Goal: Consume media (video, audio)

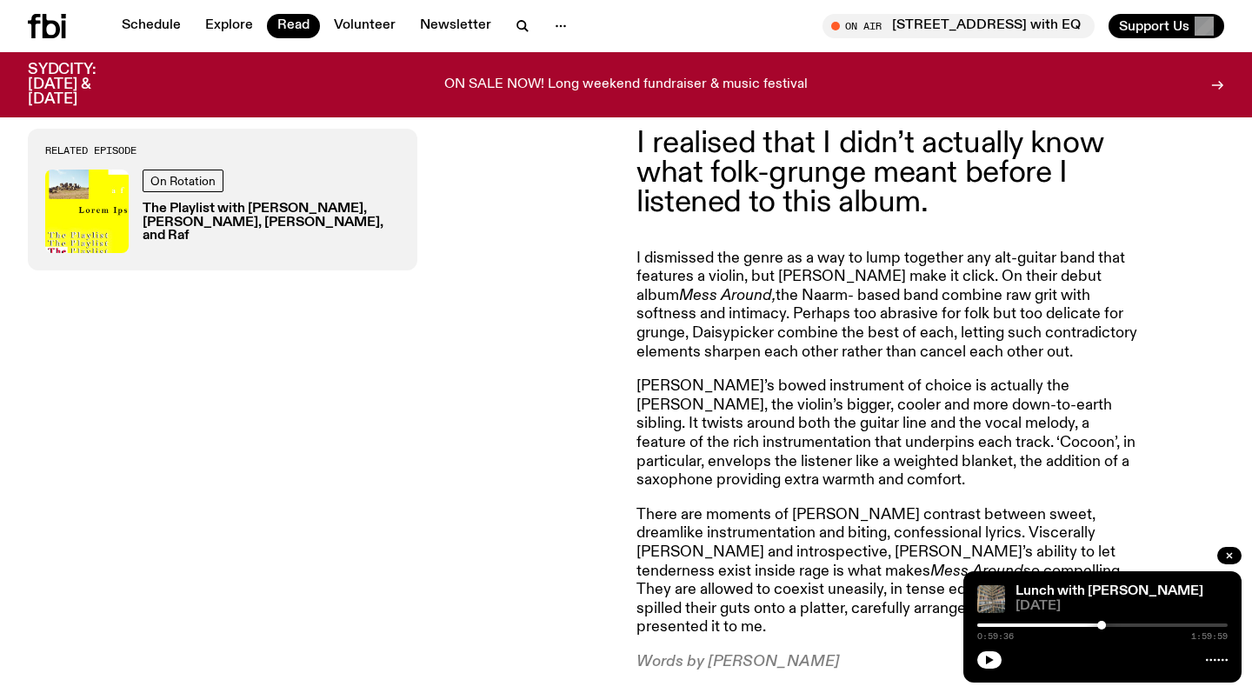
scroll to position [660, 0]
click at [619, 273] on div "I realised that I didn’t actually know what folk-grunge meant before I listened…" at bounding box center [626, 399] width 1252 height 640
click at [1206, 231] on div "I realised that I didn’t actually know what folk-grunge meant before I listened…" at bounding box center [930, 399] width 588 height 542
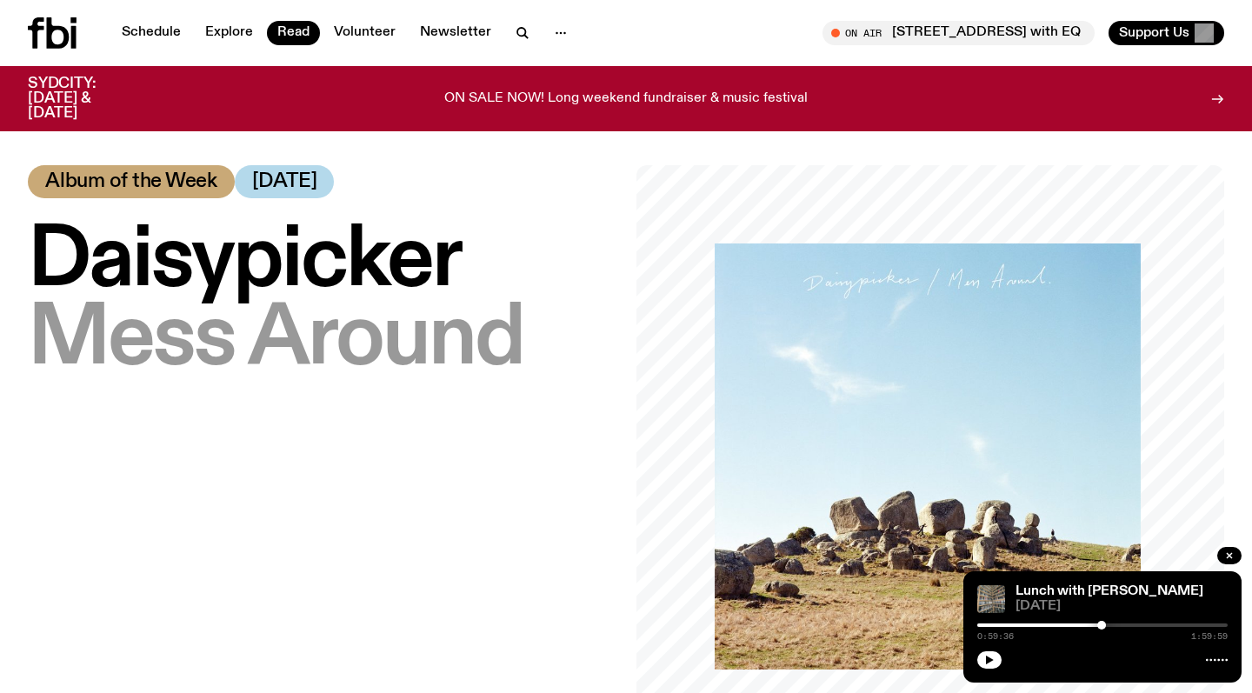
scroll to position [0, 0]
click at [1020, 626] on div at bounding box center [976, 624] width 250 height 3
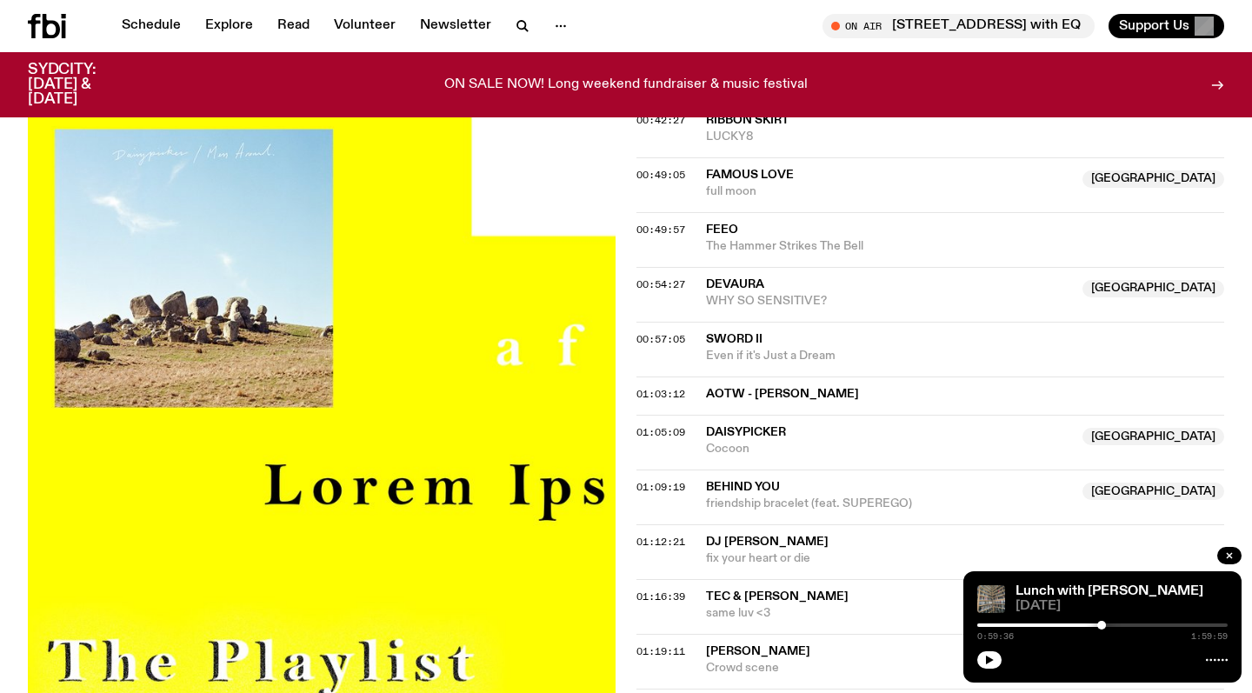
scroll to position [1273, 0]
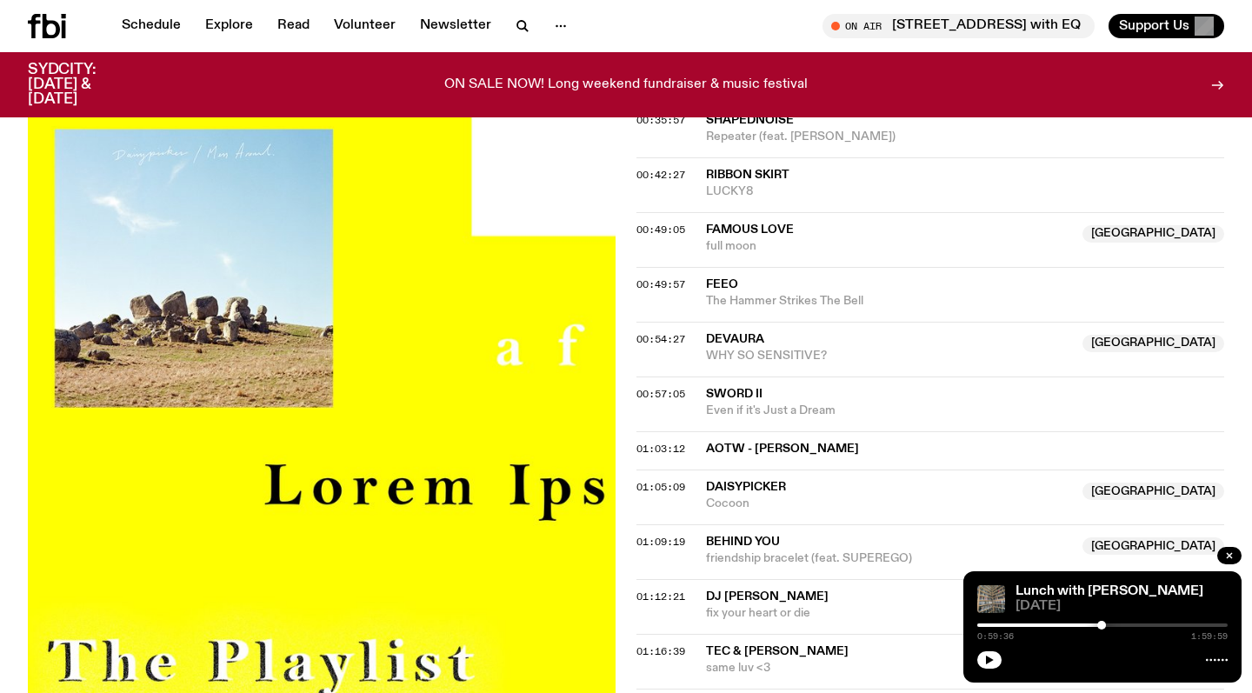
click at [729, 481] on span "Daisypicker" at bounding box center [746, 487] width 80 height 12
click at [816, 479] on span "Daisypicker" at bounding box center [889, 487] width 366 height 17
click at [990, 658] on icon "button" at bounding box center [990, 659] width 8 height 9
click at [1107, 626] on div at bounding box center [1106, 625] width 9 height 9
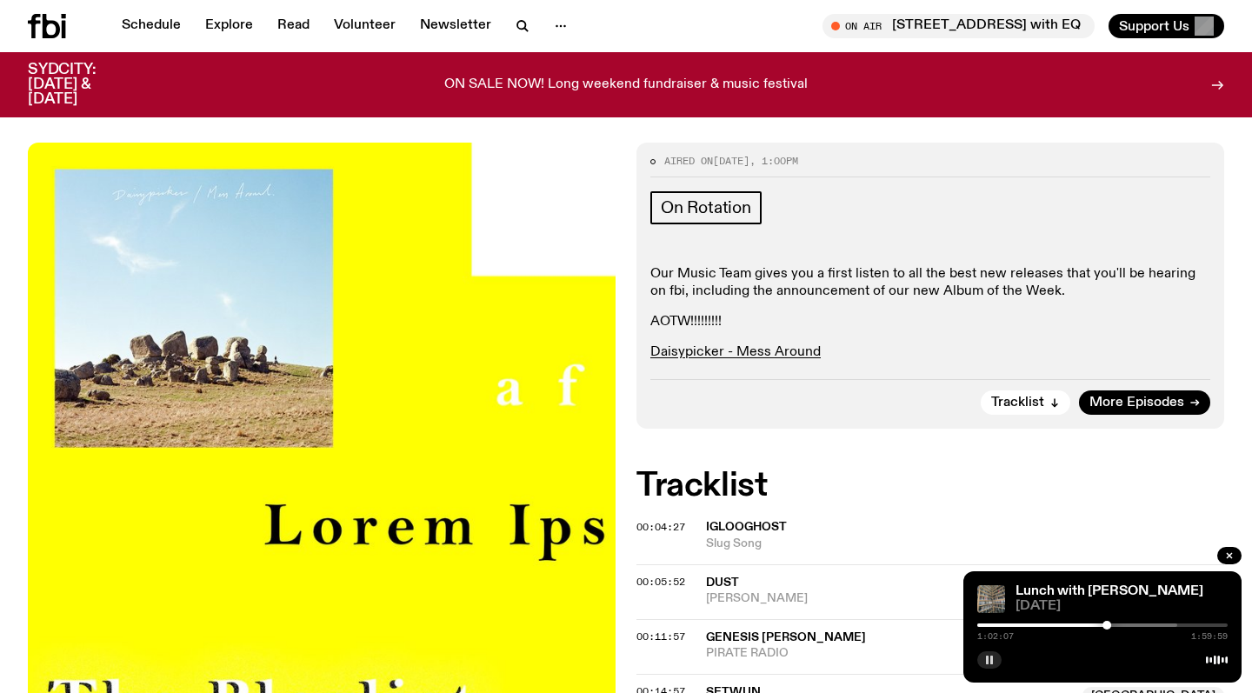
scroll to position [429, 0]
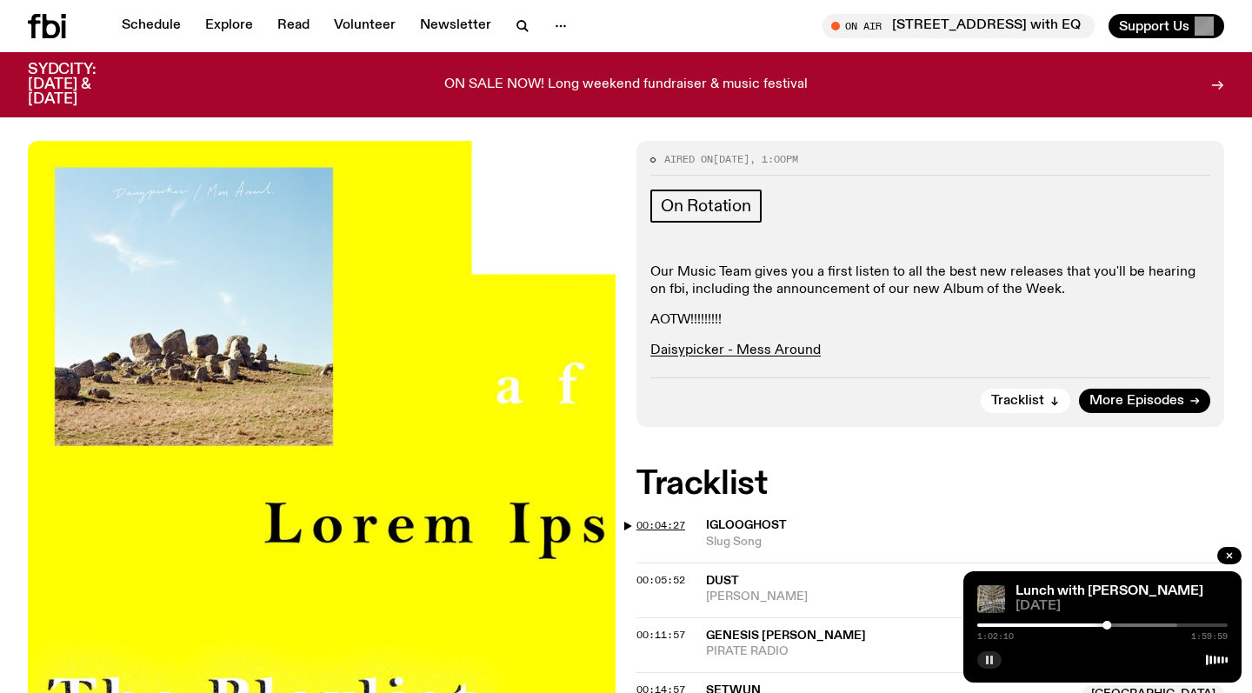
click at [644, 518] on span "00:04:27" at bounding box center [660, 525] width 49 height 14
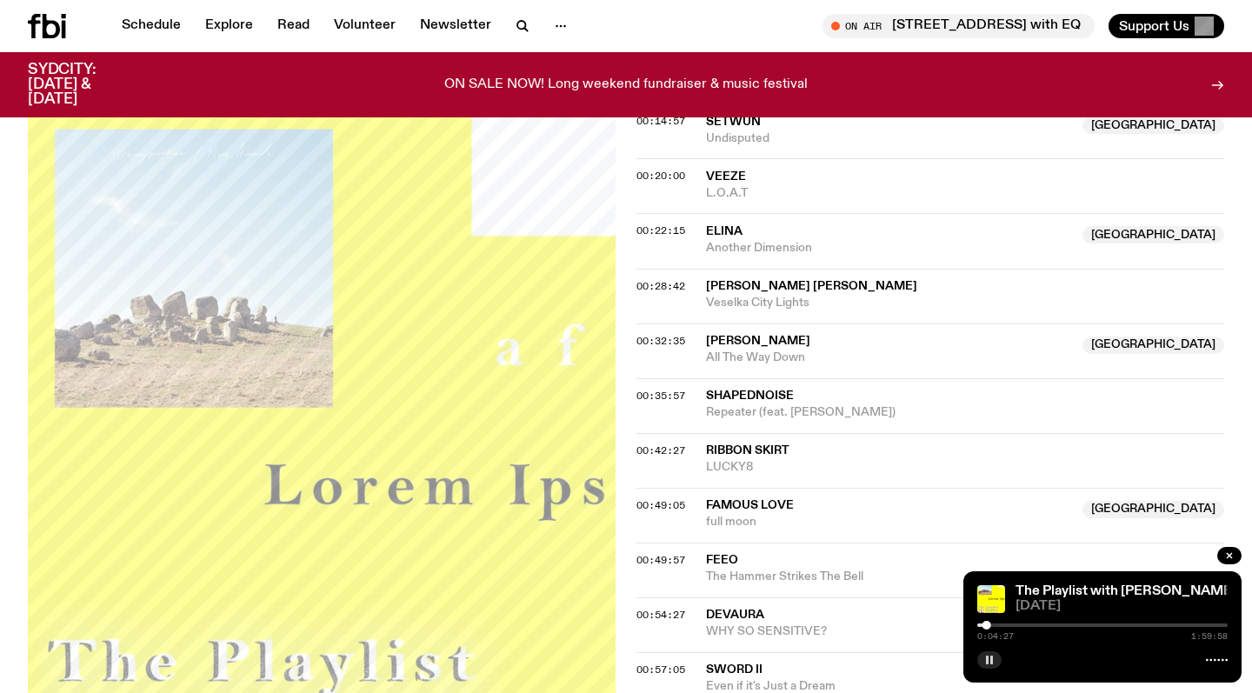
scroll to position [1070, 0]
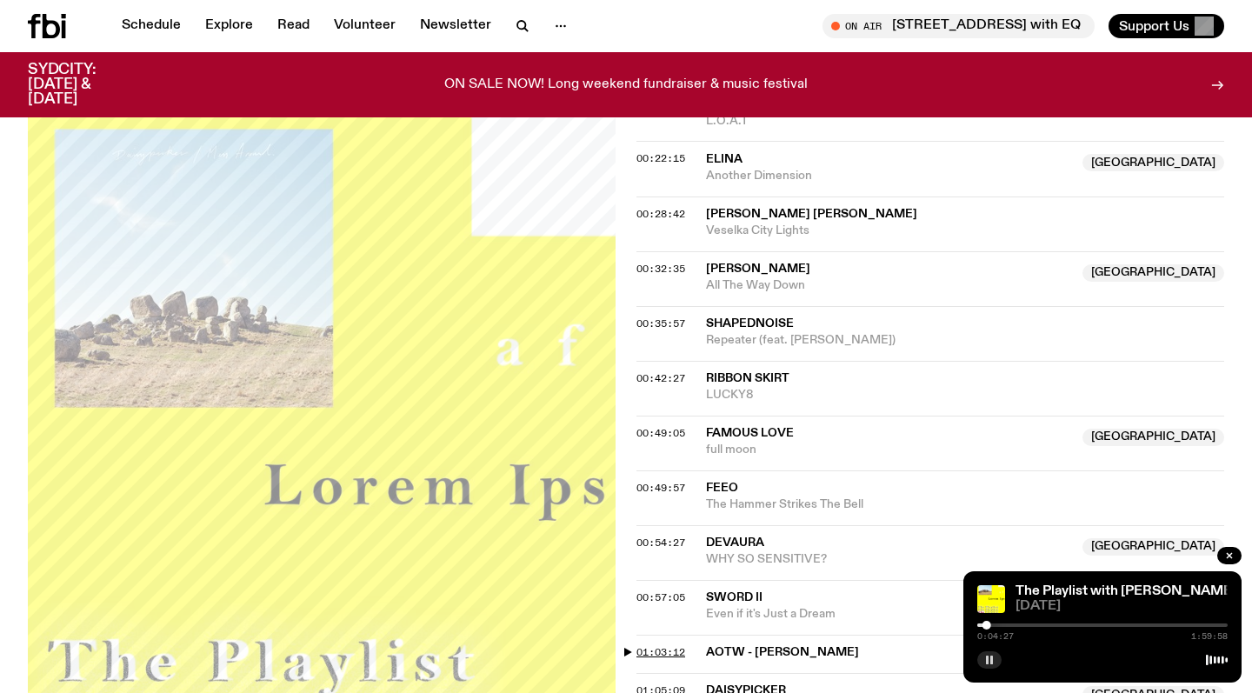
click at [671, 645] on span "01:03:12" at bounding box center [660, 652] width 49 height 14
click at [1107, 628] on div at bounding box center [1107, 625] width 9 height 9
click at [1105, 627] on div at bounding box center [1104, 625] width 9 height 9
click at [1103, 627] on div at bounding box center [1103, 625] width 9 height 9
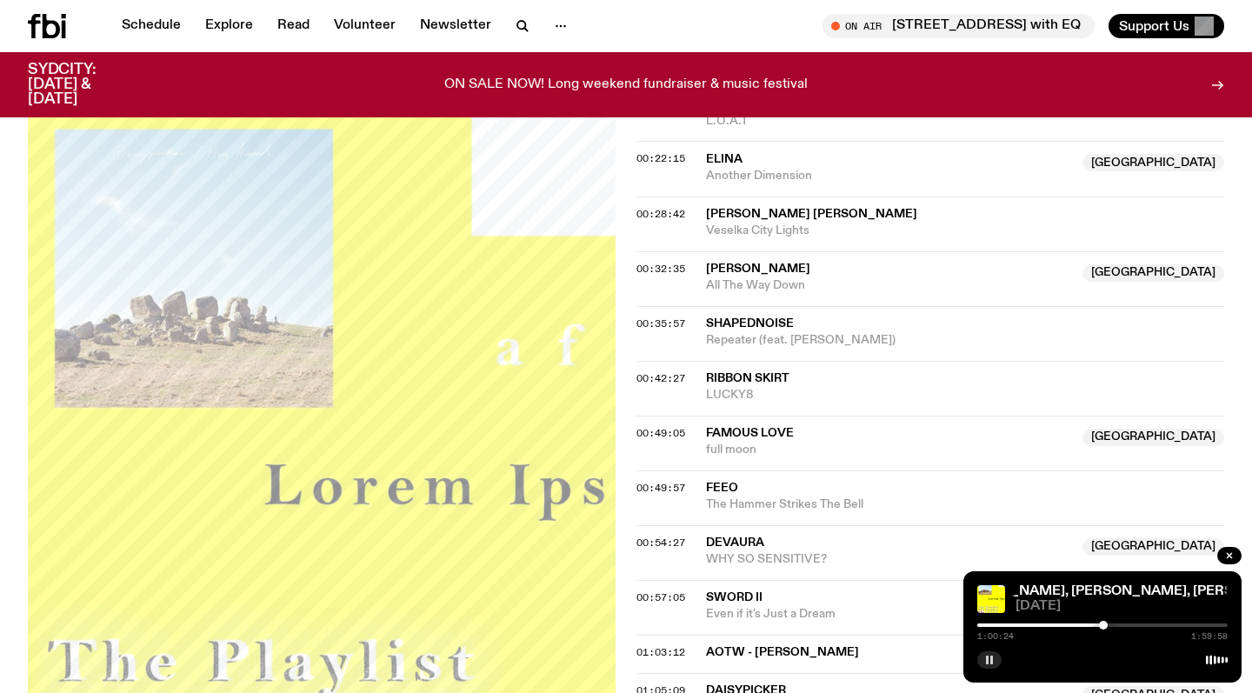
click at [1103, 627] on div at bounding box center [1103, 625] width 9 height 9
click at [1105, 627] on div at bounding box center [1104, 625] width 9 height 9
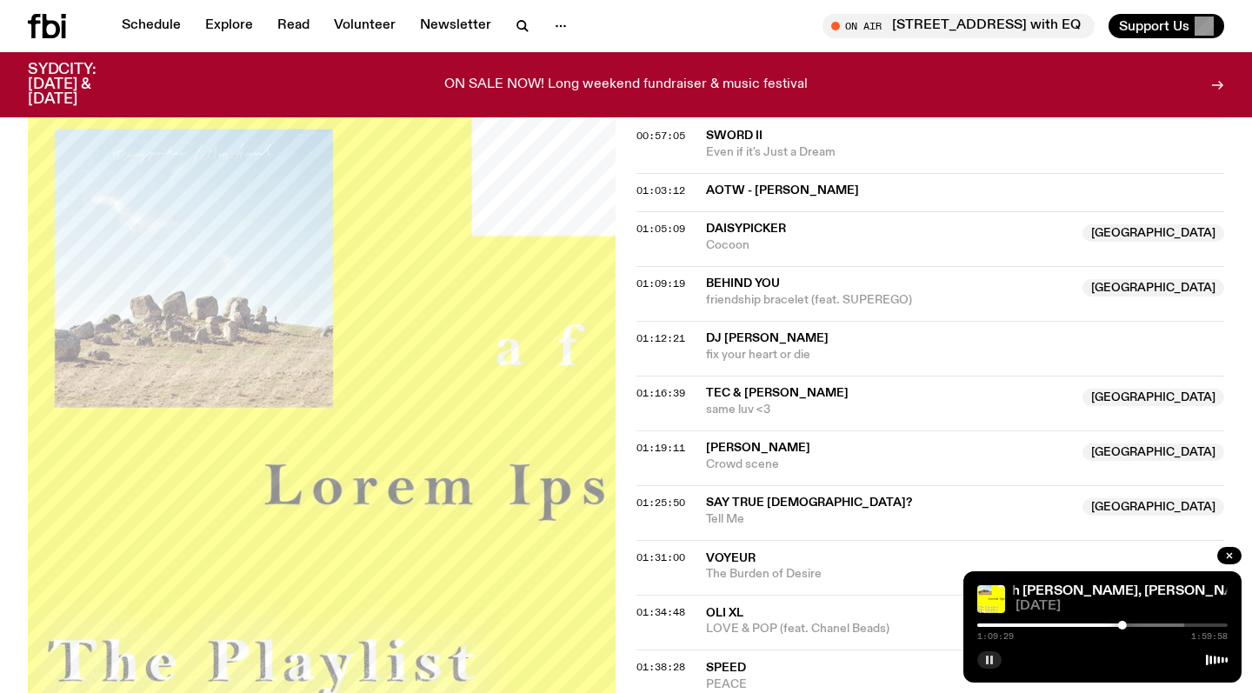
scroll to position [1625, 0]
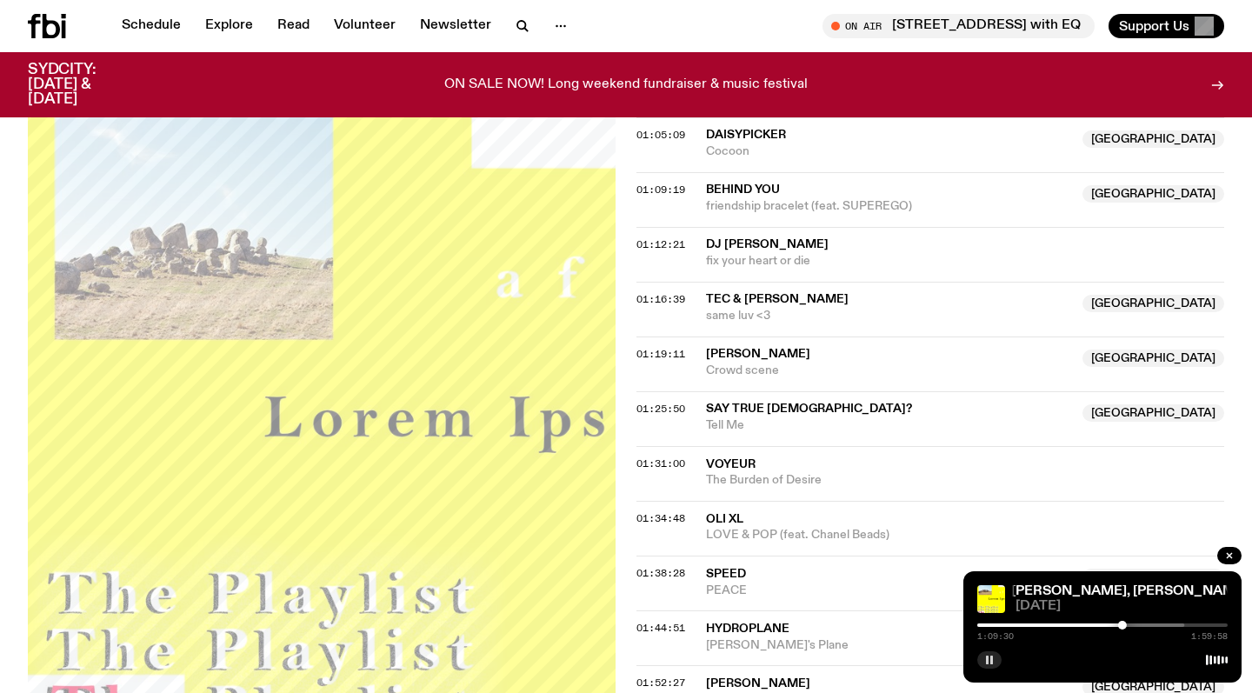
click at [991, 657] on rect "button" at bounding box center [991, 659] width 3 height 9
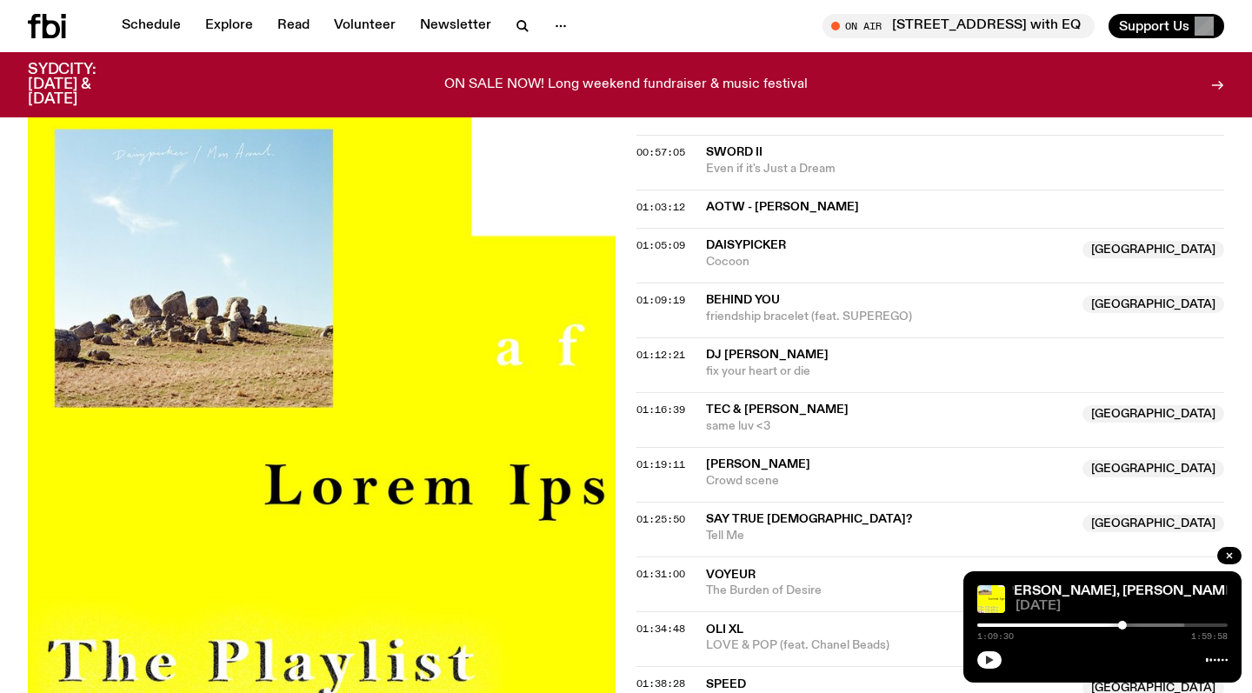
scroll to position [1456, 0]
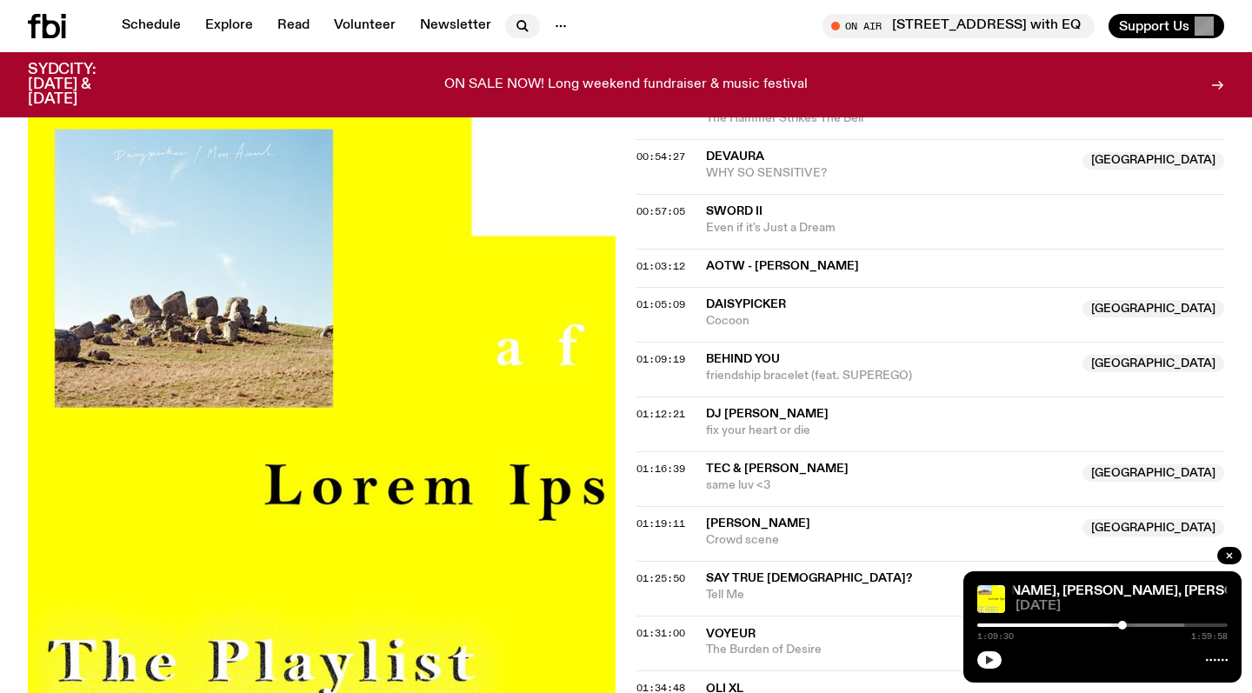
click at [515, 23] on icon "button" at bounding box center [522, 26] width 21 height 21
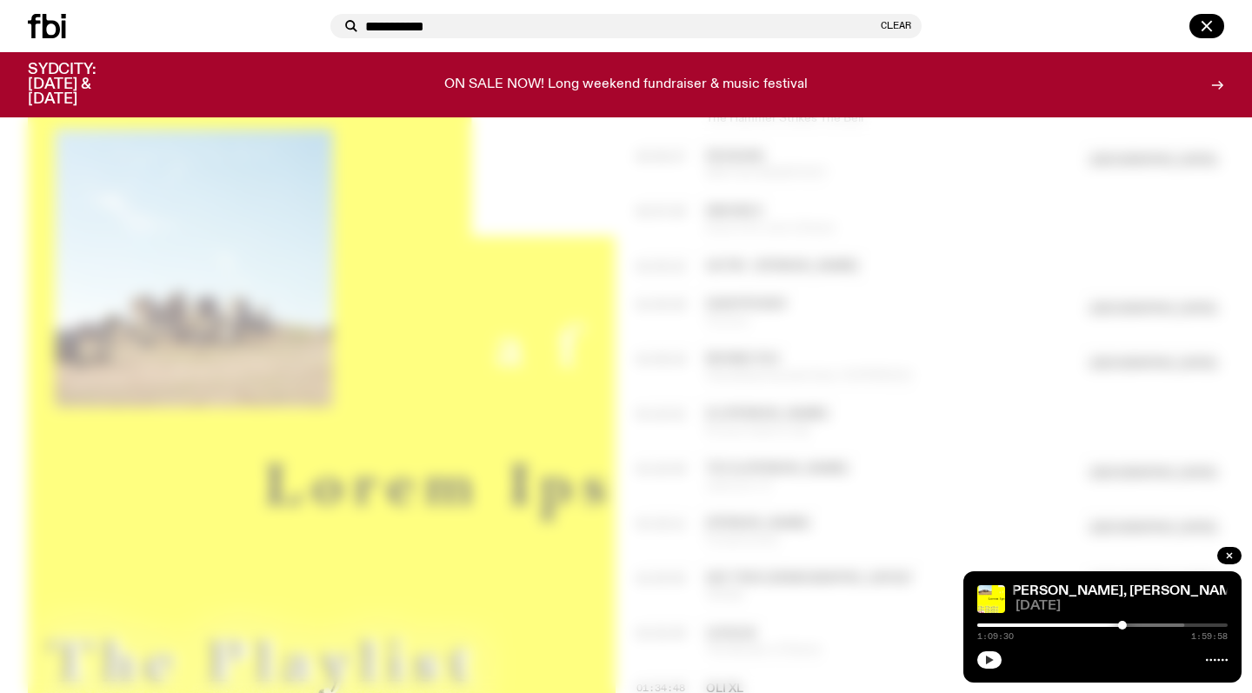
type input "**********"
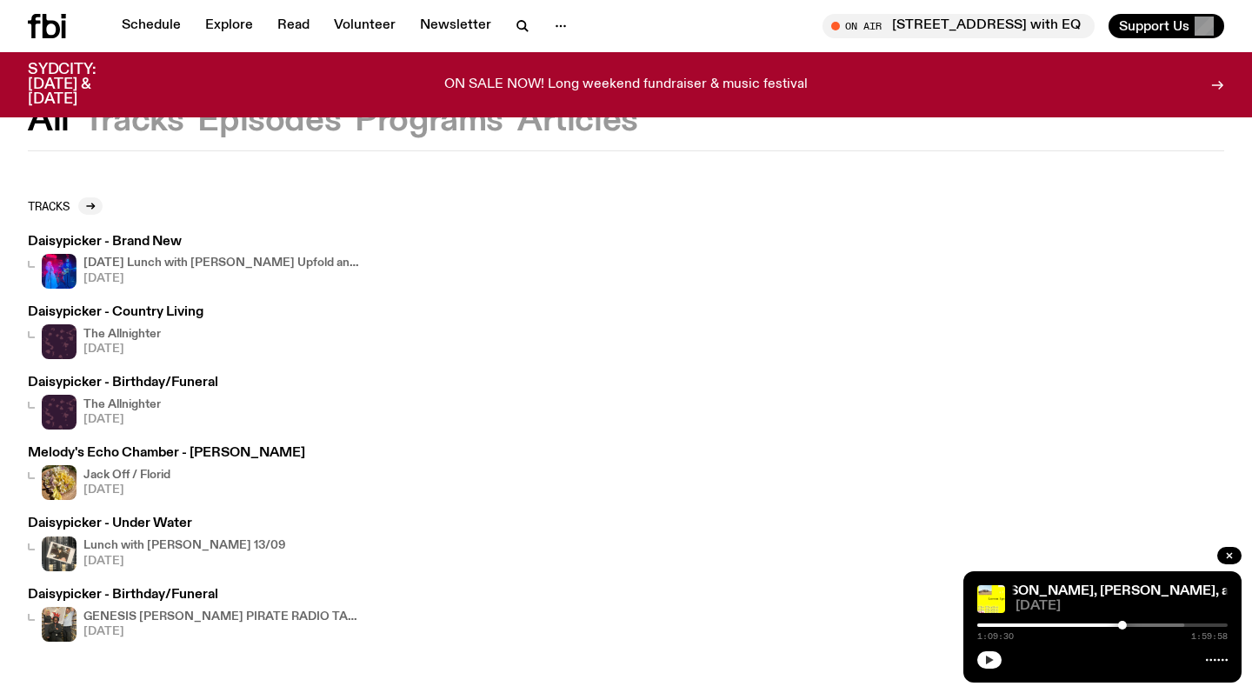
scroll to position [59, 0]
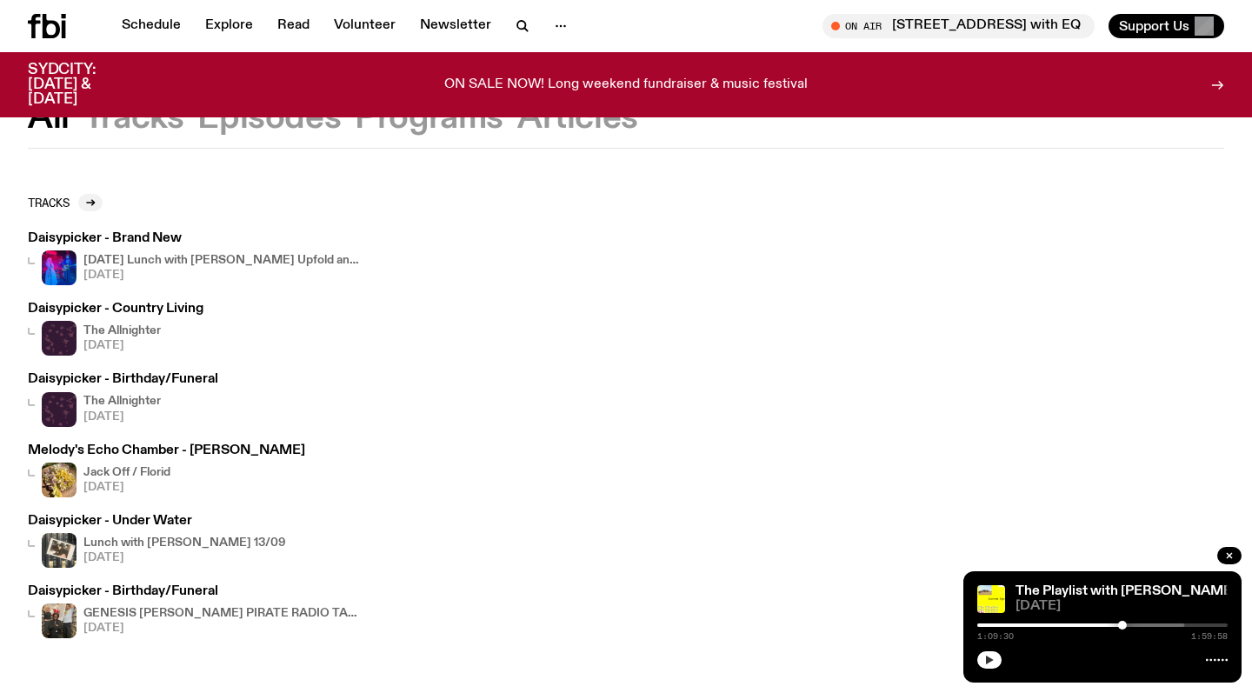
click at [61, 338] on img at bounding box center [59, 338] width 35 height 35
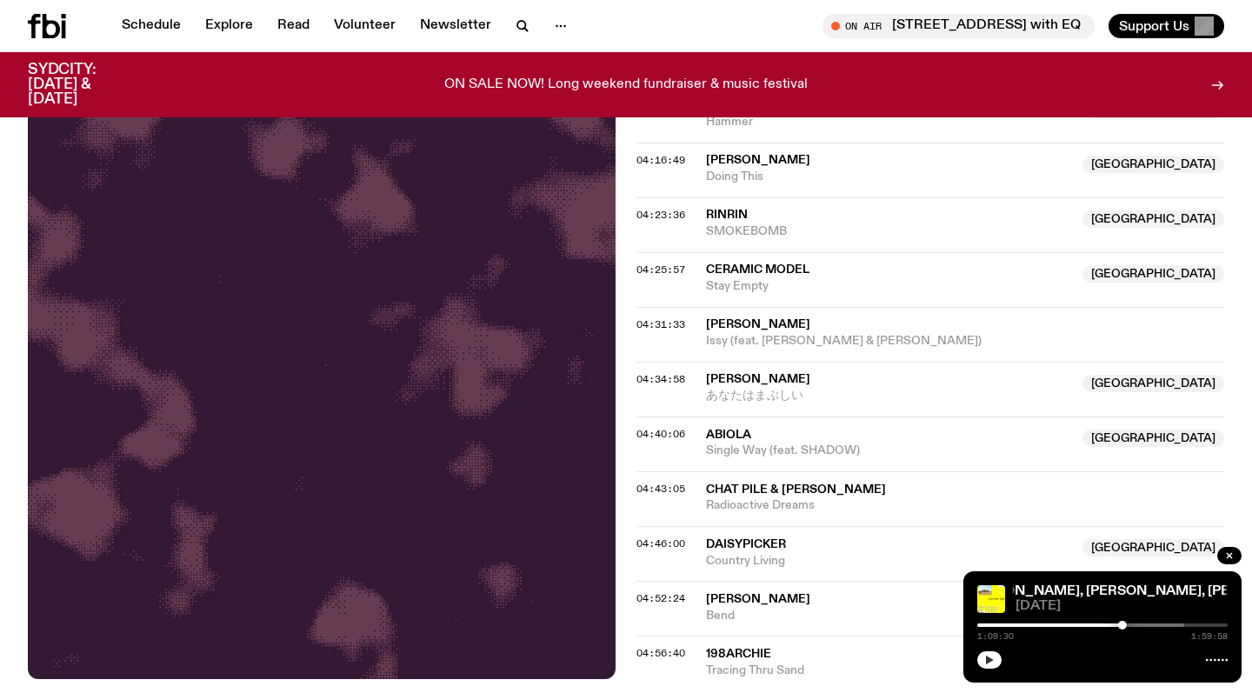
scroll to position [2409, 0]
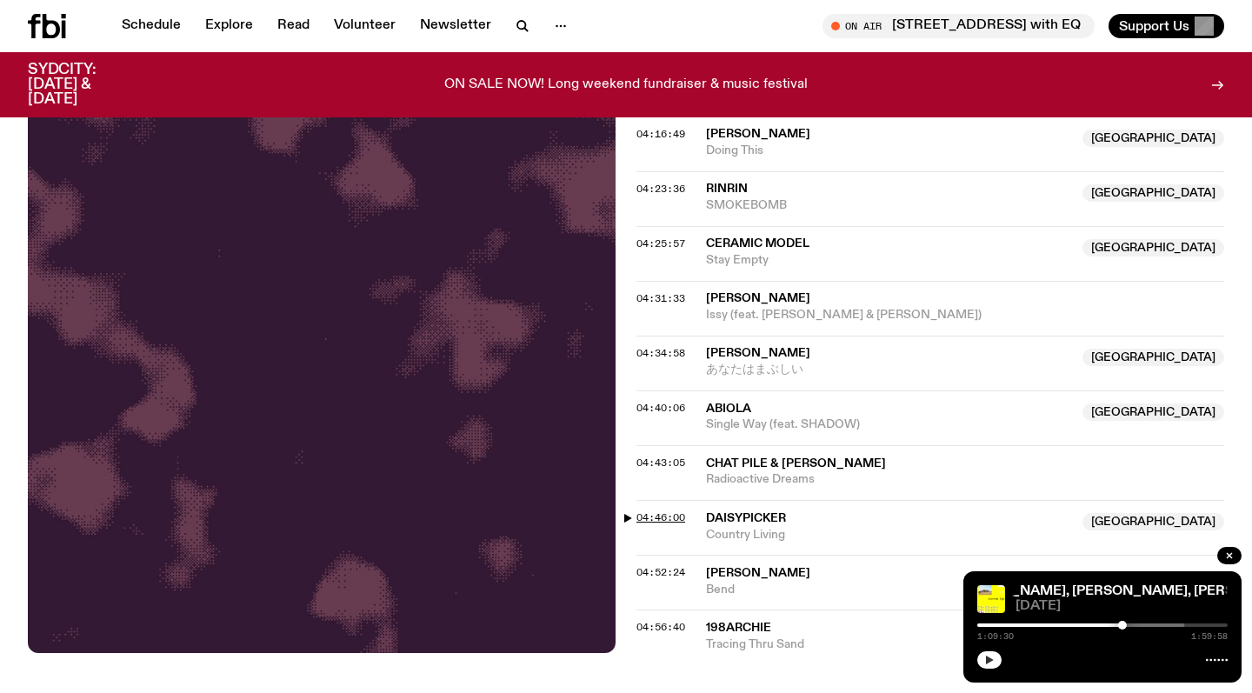
click at [643, 510] on span "04:46:00" at bounding box center [660, 517] width 49 height 14
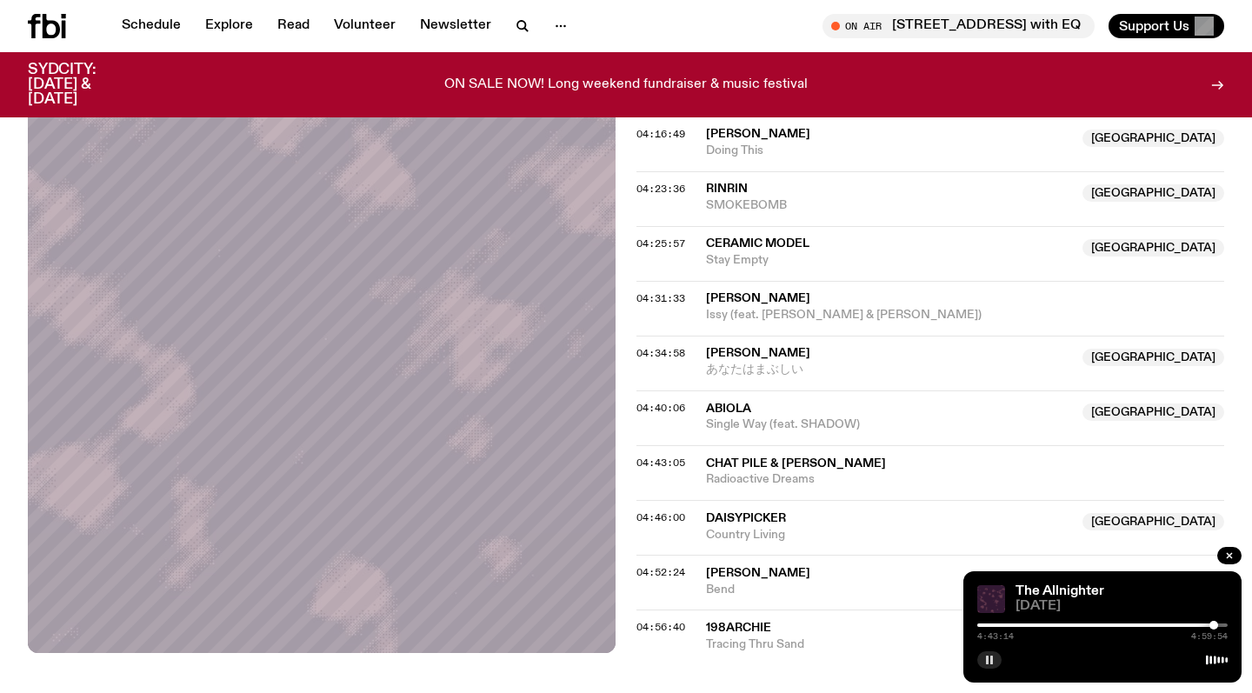
click at [1213, 625] on div at bounding box center [1213, 625] width 9 height 9
click at [1214, 625] on div at bounding box center [1214, 625] width 9 height 9
click at [1215, 625] on div at bounding box center [1215, 625] width 9 height 9
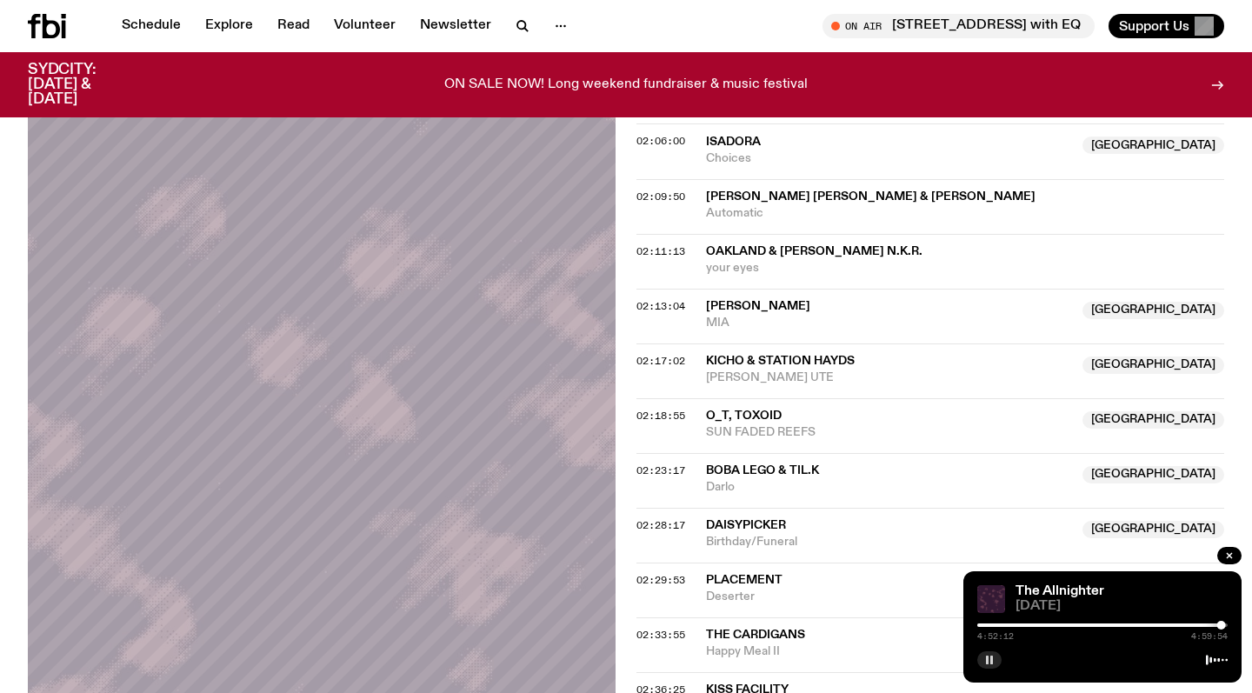
scroll to position [603, 0]
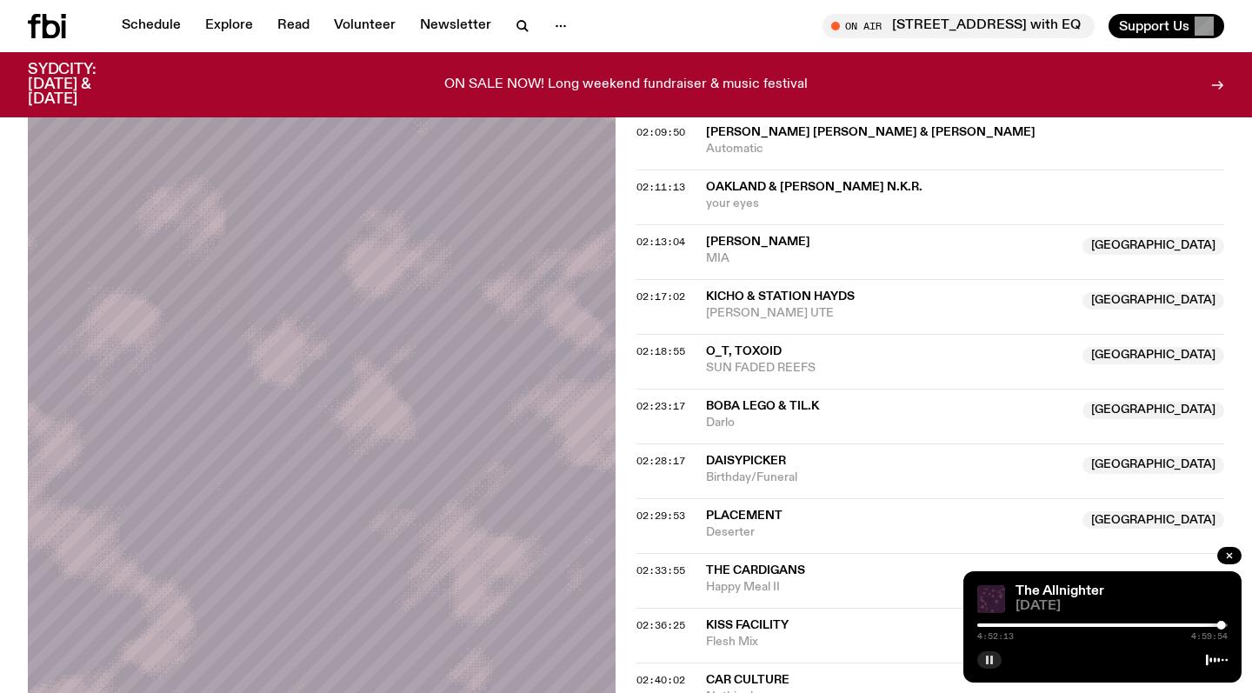
click at [748, 455] on span "Daisypicker" at bounding box center [746, 461] width 80 height 12
click at [654, 454] on span "02:28:17" at bounding box center [660, 461] width 49 height 14
click at [1091, 624] on div at bounding box center [975, 624] width 250 height 3
click at [1096, 624] on div at bounding box center [1102, 624] width 250 height 3
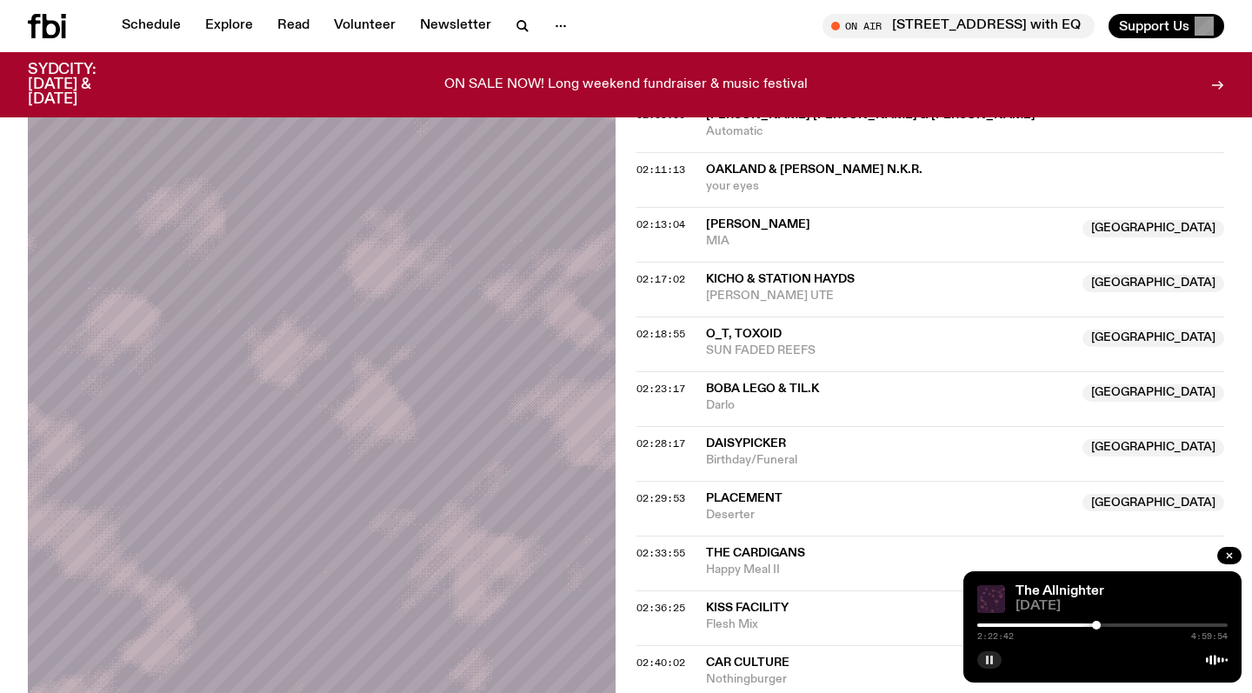
scroll to position [625, 0]
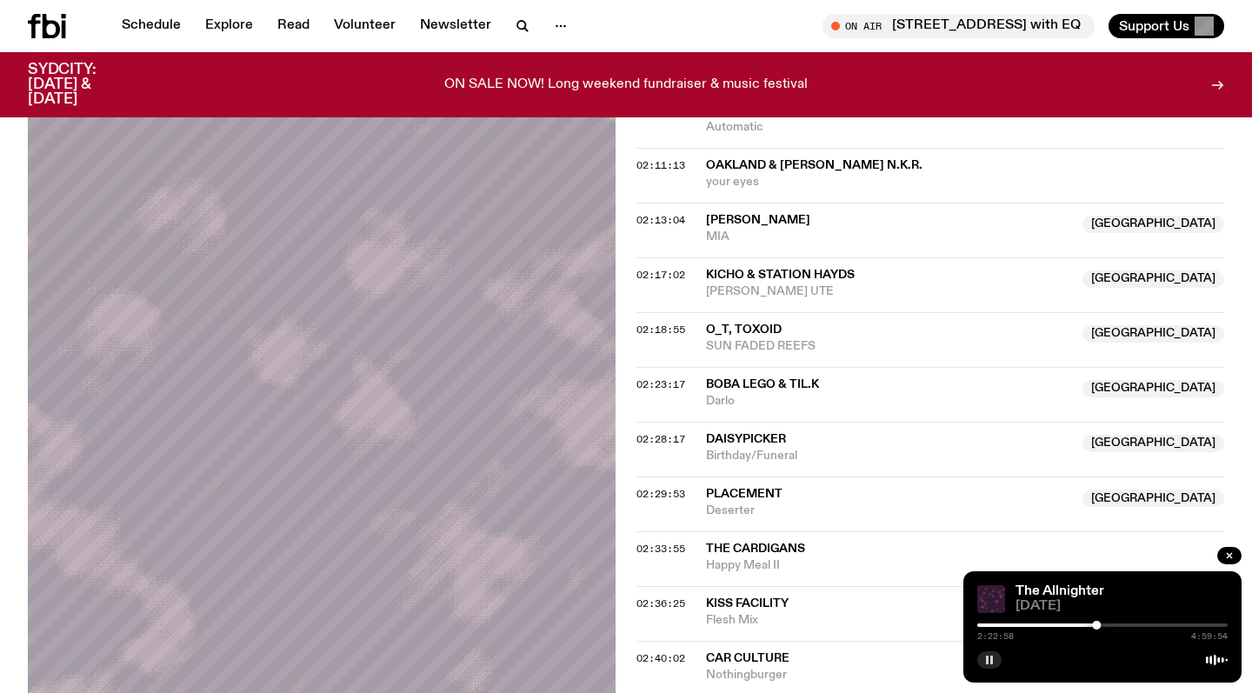
click at [1098, 627] on div at bounding box center [1096, 625] width 9 height 9
click at [1100, 627] on div at bounding box center [1097, 625] width 9 height 9
click at [1100, 626] on div at bounding box center [1100, 625] width 9 height 9
click at [1100, 626] on div at bounding box center [1099, 625] width 9 height 9
click at [1097, 625] on div at bounding box center [1099, 625] width 9 height 9
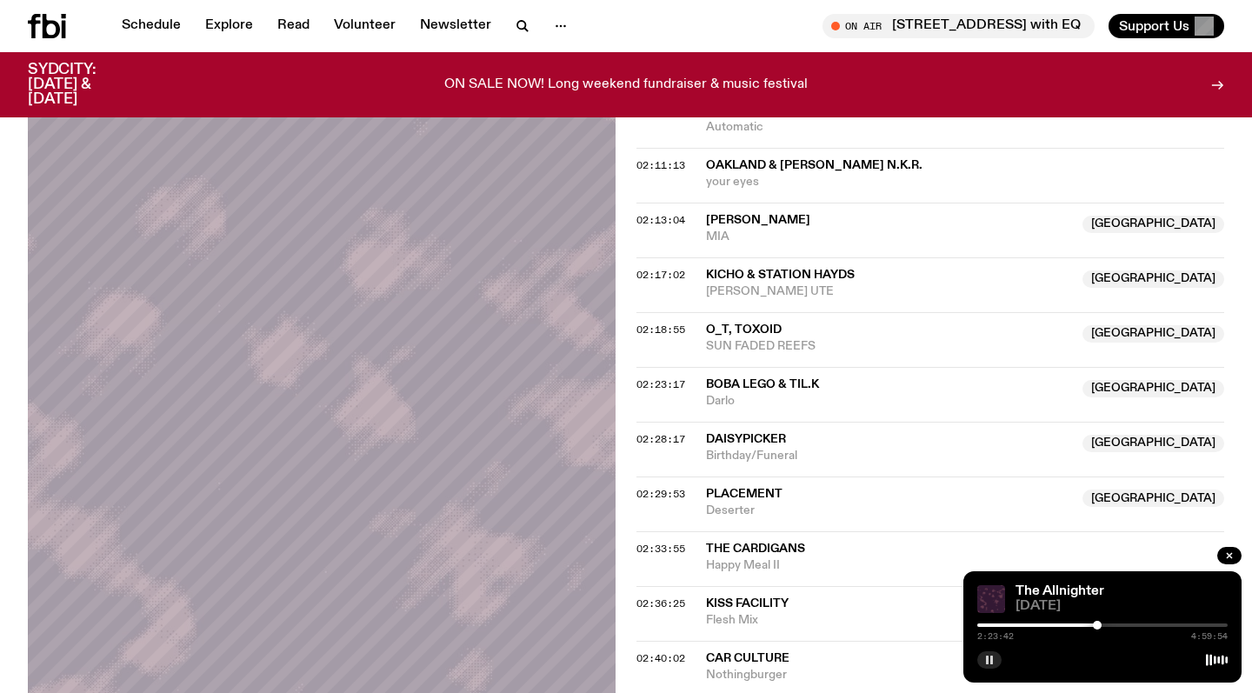
click at [1097, 624] on div at bounding box center [1097, 625] width 9 height 9
click at [1098, 624] on div at bounding box center [1097, 625] width 9 height 9
click at [1099, 624] on div at bounding box center [1098, 625] width 9 height 9
click at [1098, 624] on div at bounding box center [1097, 625] width 9 height 9
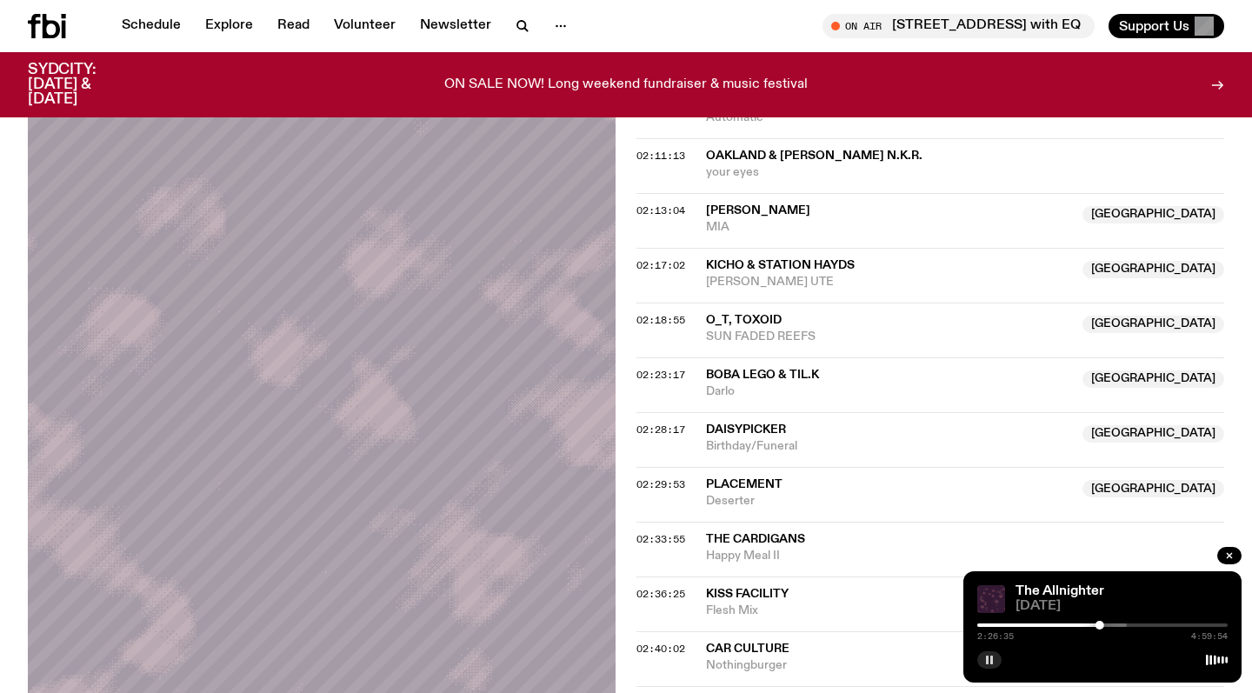
scroll to position [642, 0]
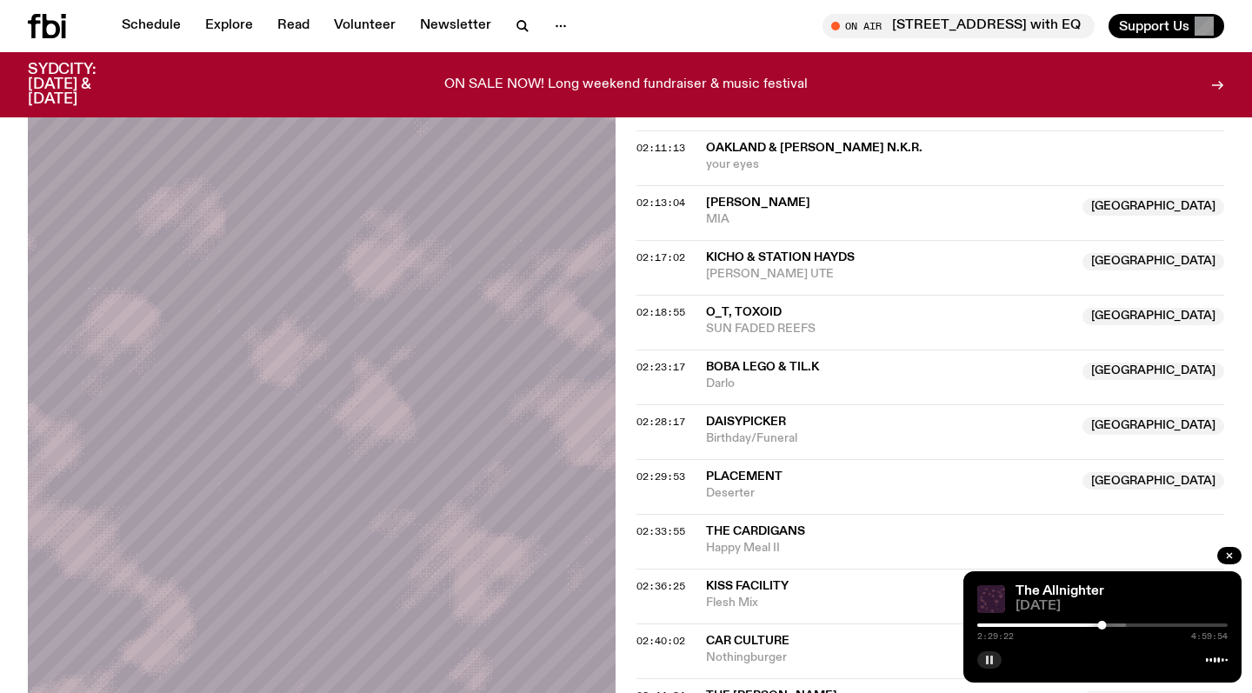
click at [987, 660] on rect "button" at bounding box center [987, 659] width 3 height 9
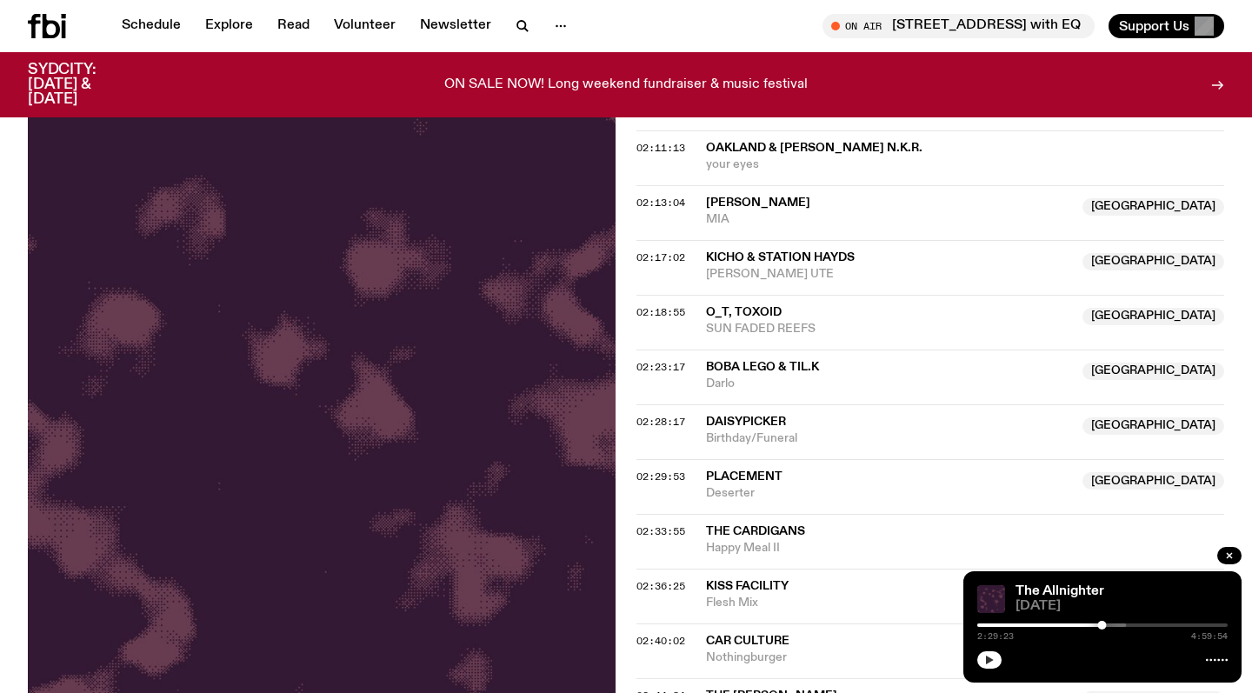
click at [731, 19] on div "On Air 704 W HIGH ST with EQ Tune in live Support Us" at bounding box center [928, 26] width 591 height 24
click at [528, 28] on icon "button" at bounding box center [522, 26] width 21 height 21
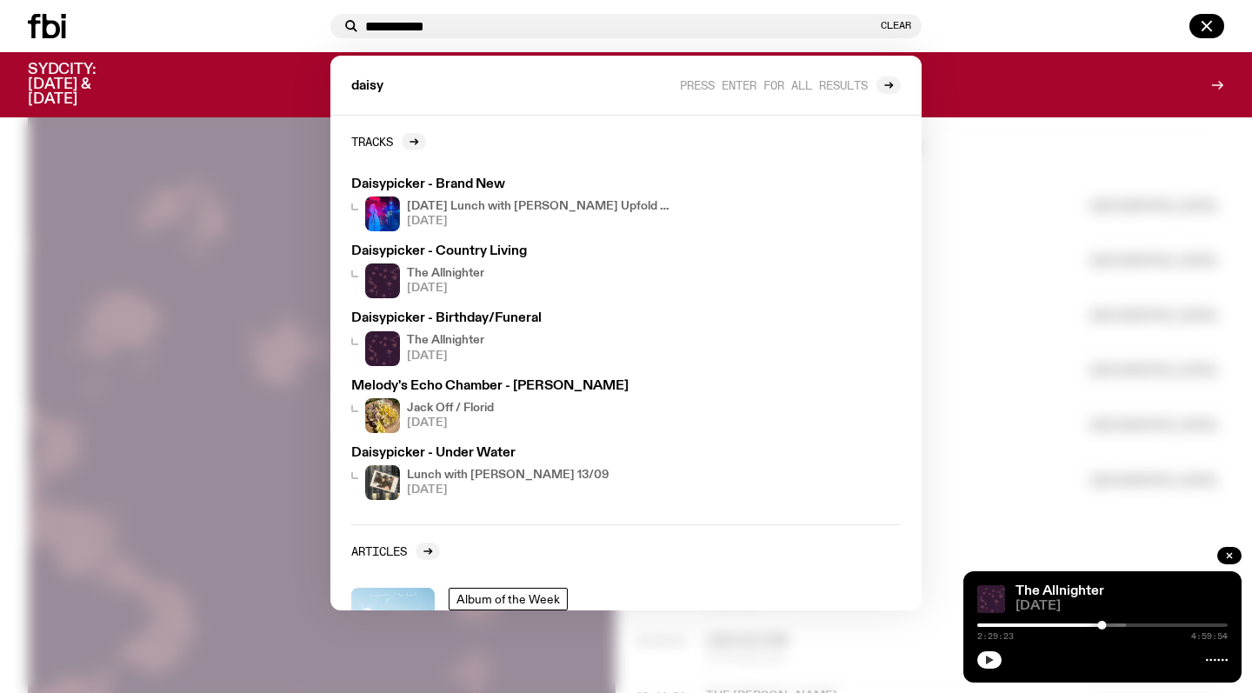
type input "**********"
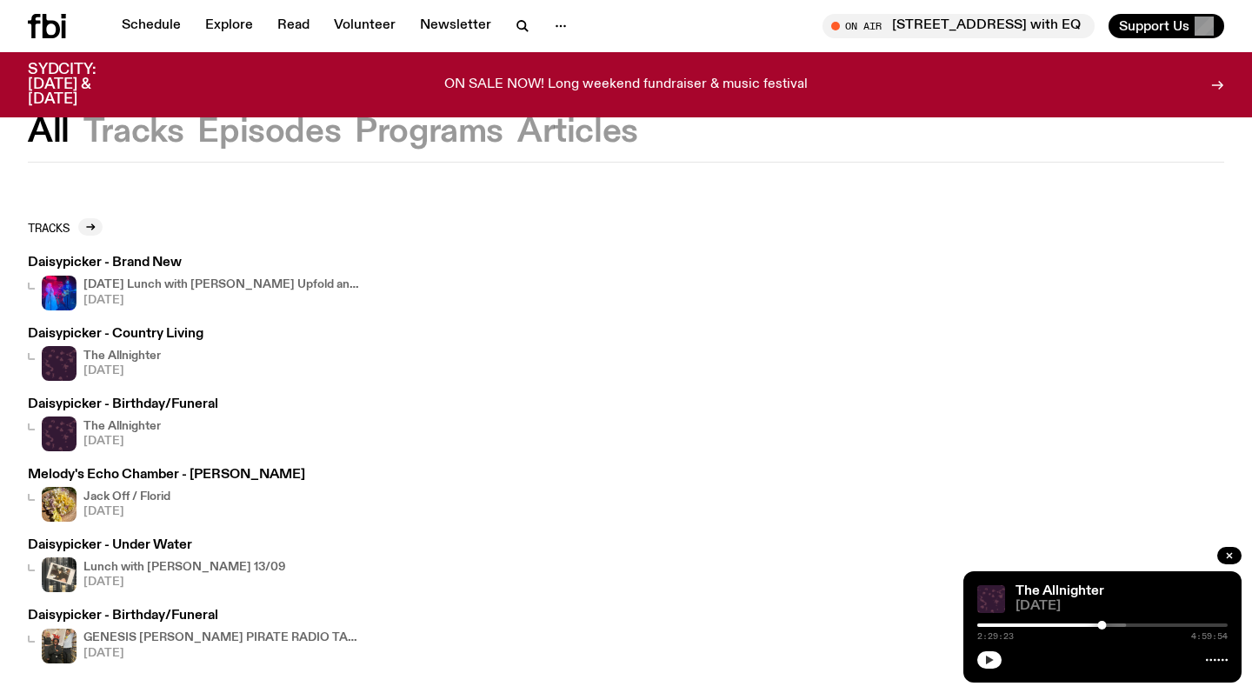
scroll to position [50, 0]
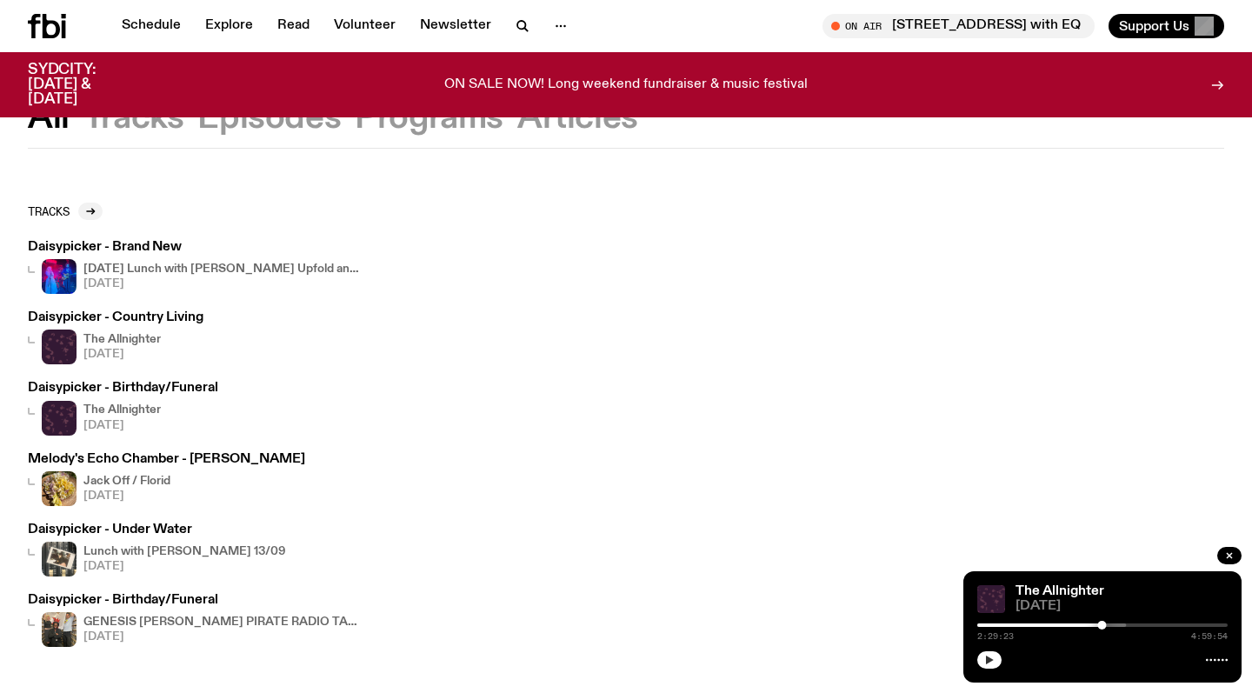
click at [162, 121] on button "Tracks" at bounding box center [133, 118] width 101 height 31
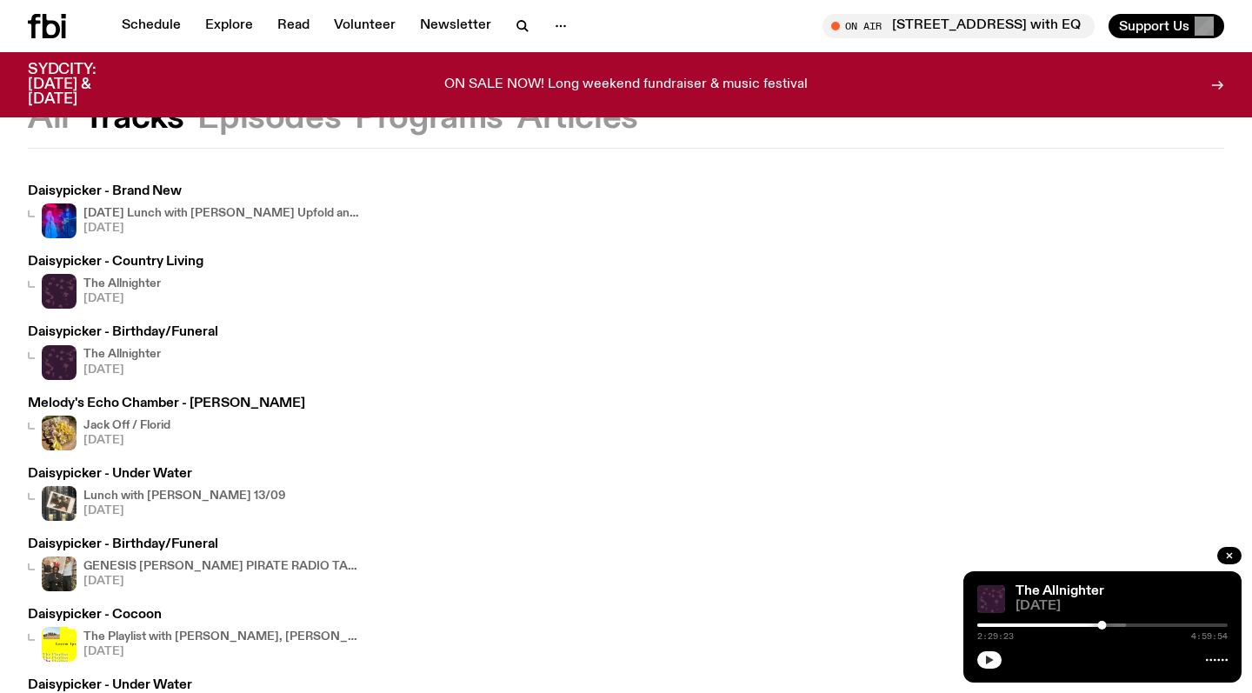
scroll to position [60, 0]
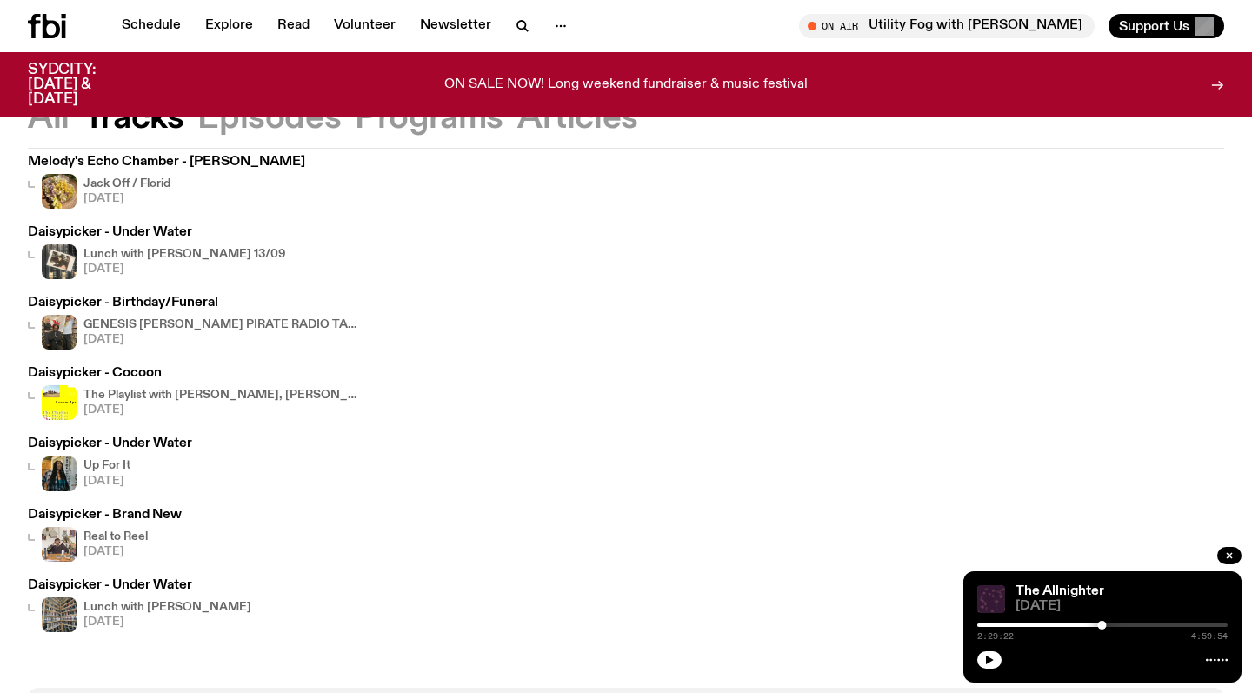
scroll to position [313, 0]
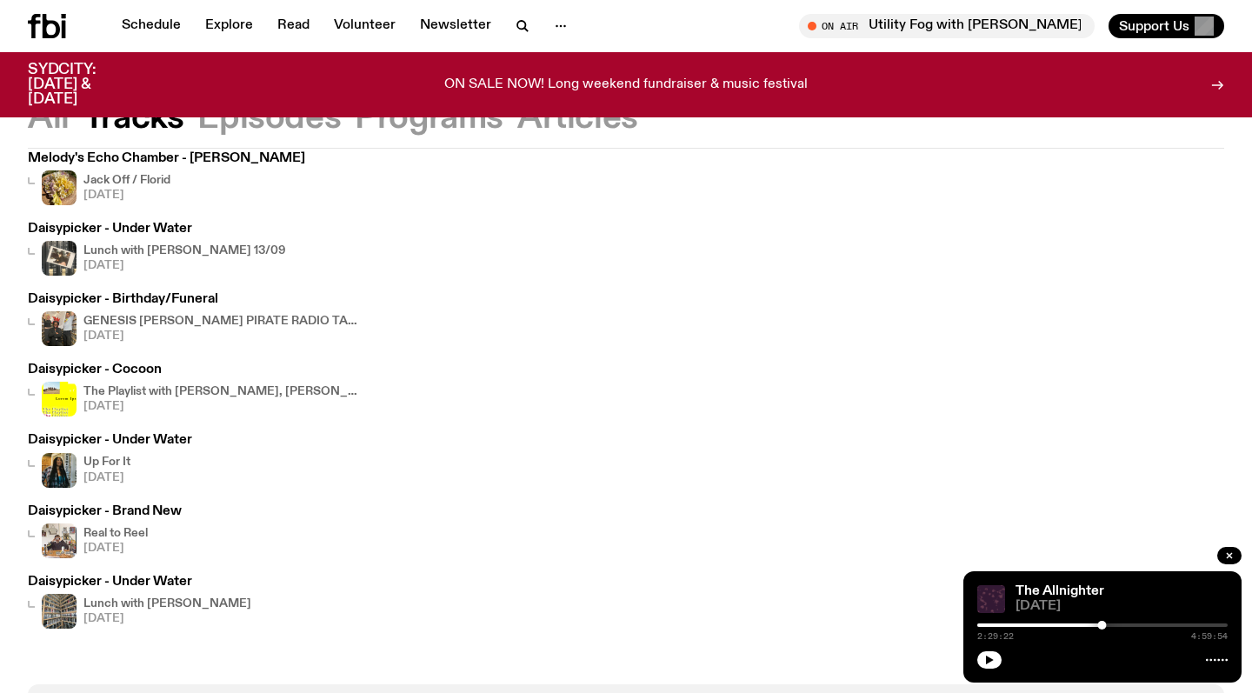
click at [54, 326] on img at bounding box center [59, 328] width 35 height 35
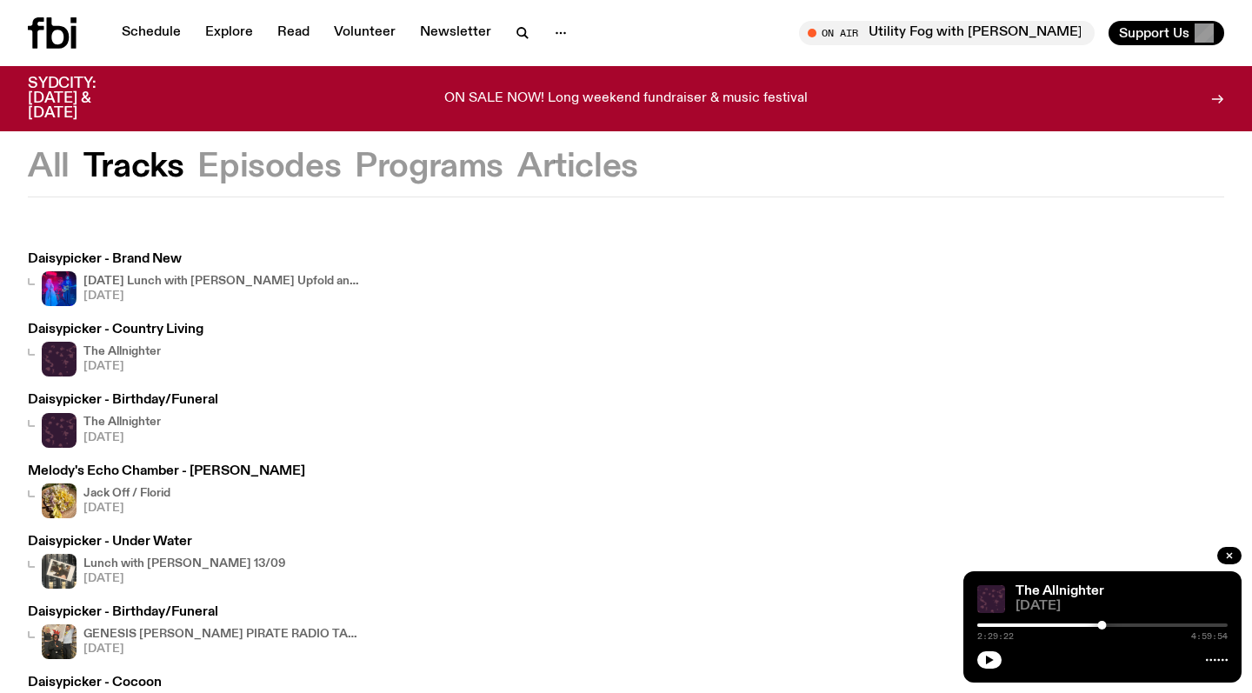
scroll to position [1, 0]
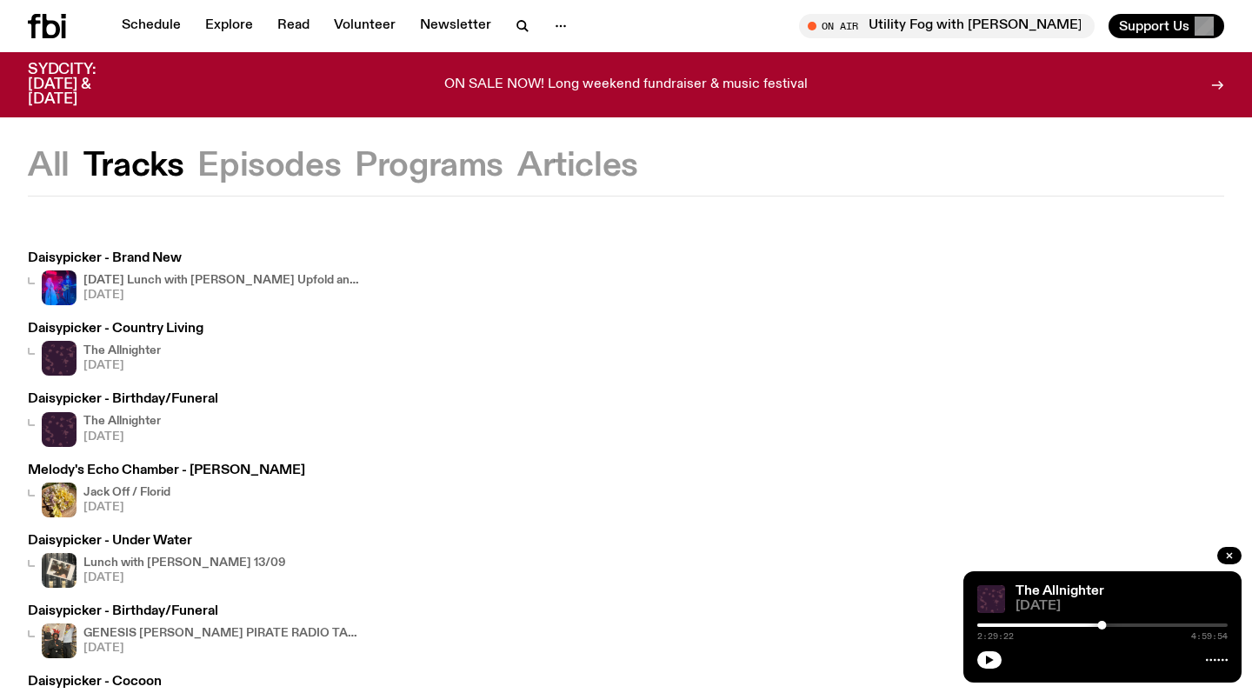
click at [61, 285] on img at bounding box center [59, 287] width 35 height 35
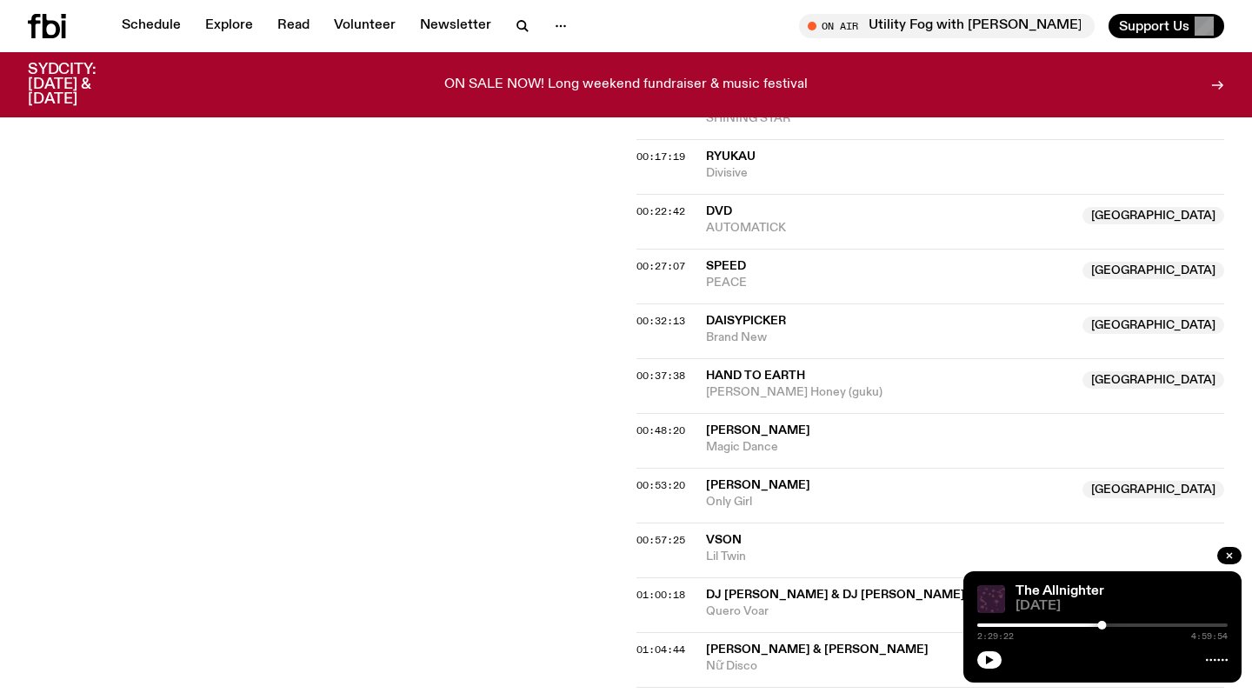
scroll to position [948, 0]
